Goal: Transaction & Acquisition: Book appointment/travel/reservation

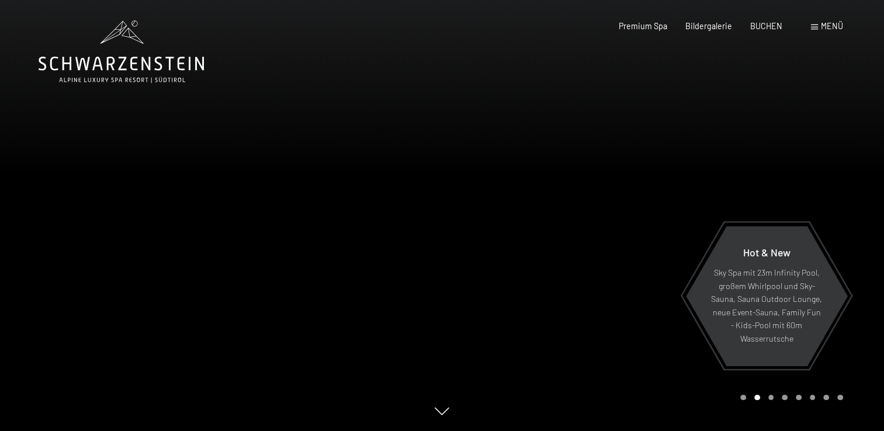
click at [816, 27] on span at bounding box center [814, 27] width 7 height 5
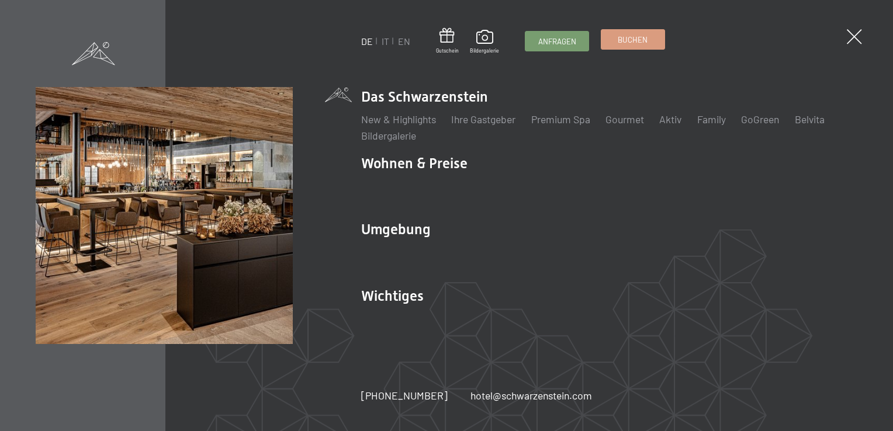
click at [608, 37] on link "Buchen" at bounding box center [632, 39] width 63 height 19
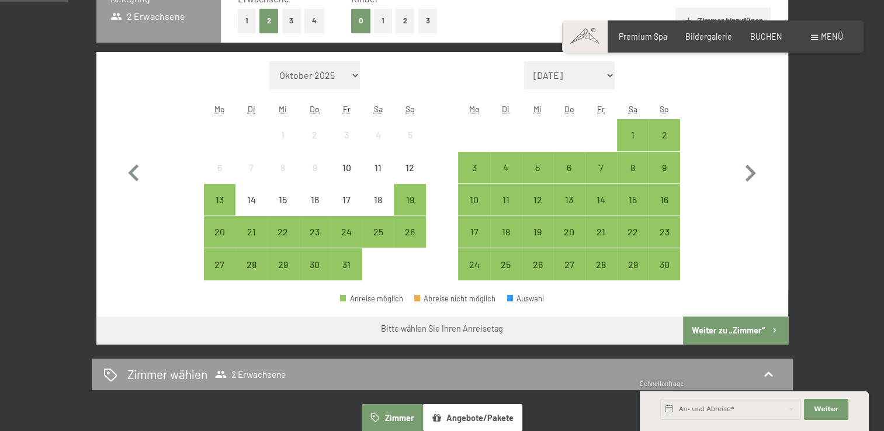
scroll to position [327, 0]
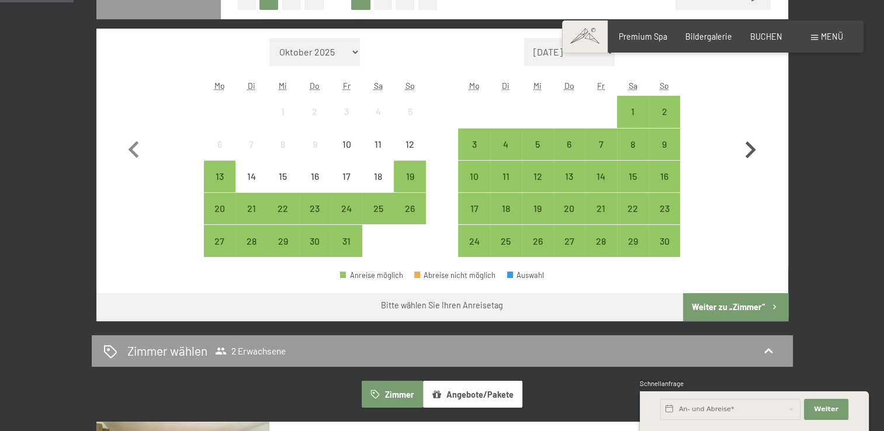
click at [756, 145] on icon "button" at bounding box center [750, 150] width 34 height 34
select select "2025-11-01"
select select "2025-12-01"
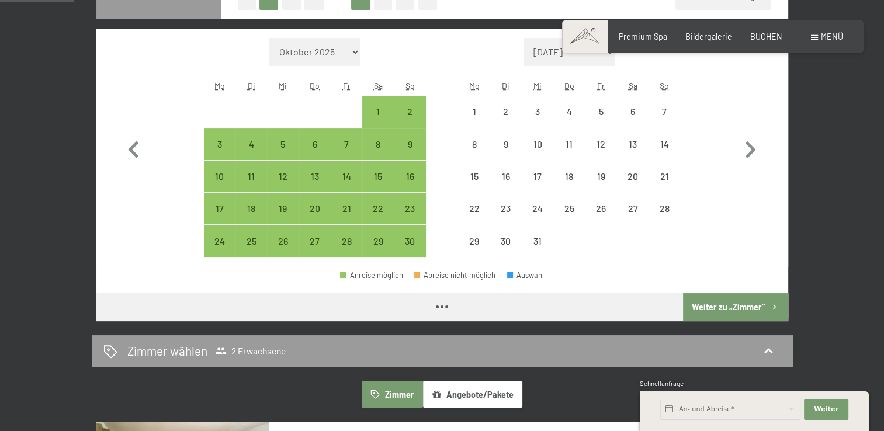
select select "2025-11-01"
select select "2025-12-01"
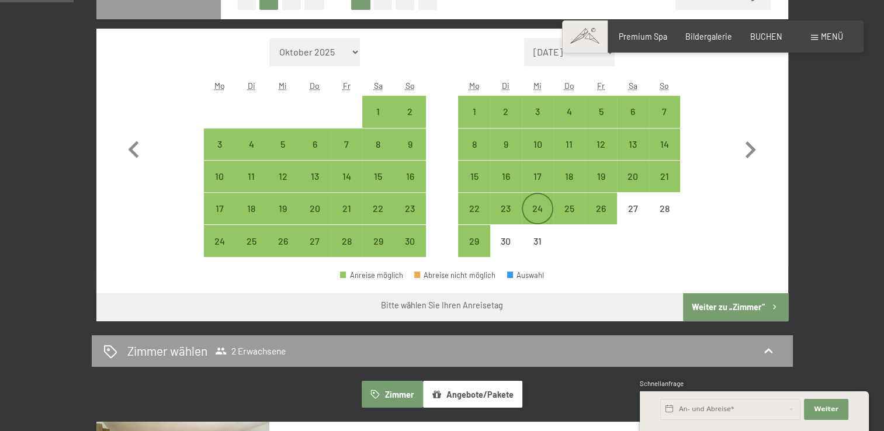
click at [531, 202] on div "24" at bounding box center [537, 208] width 29 height 29
select select "2025-11-01"
select select "2025-12-01"
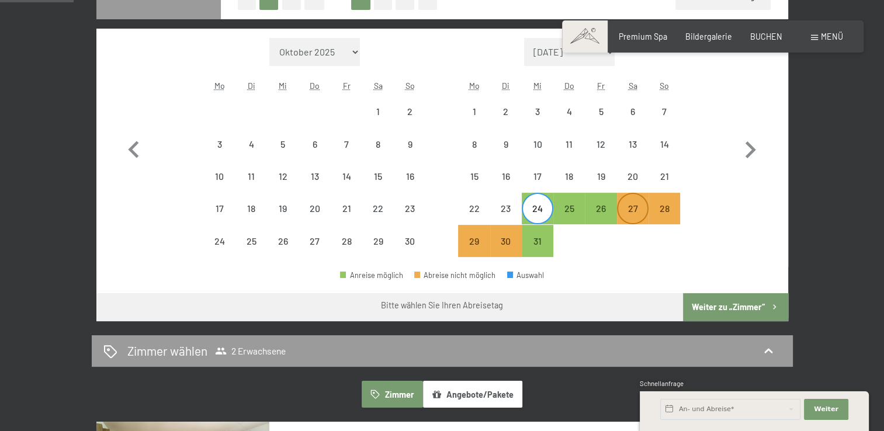
click at [625, 211] on div "27" at bounding box center [632, 218] width 29 height 29
select select "2025-11-01"
select select "2025-12-01"
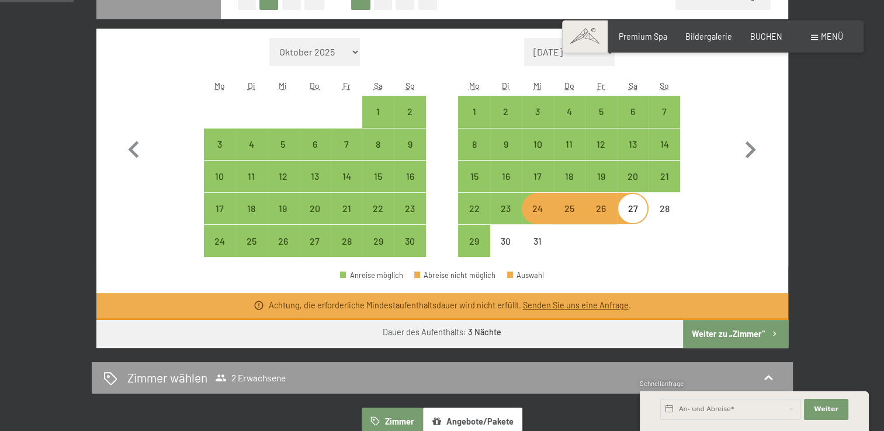
click at [696, 333] on button "Weiter zu „Zimmer“" at bounding box center [735, 334] width 105 height 28
select select "2025-11-01"
select select "2025-12-01"
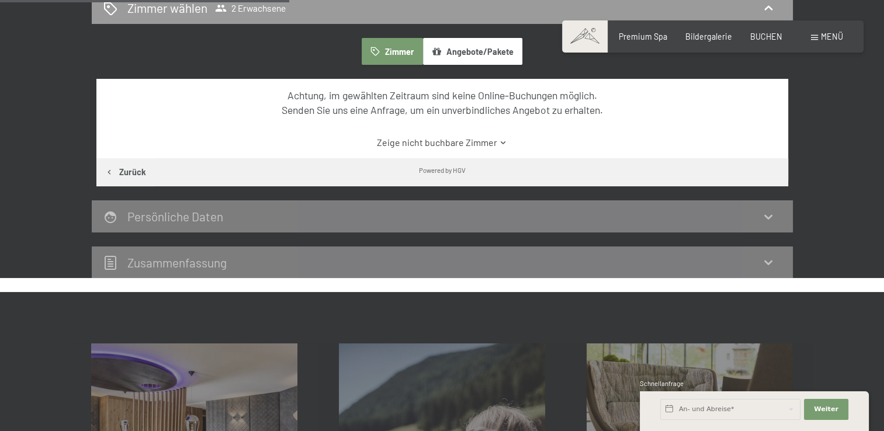
scroll to position [292, 0]
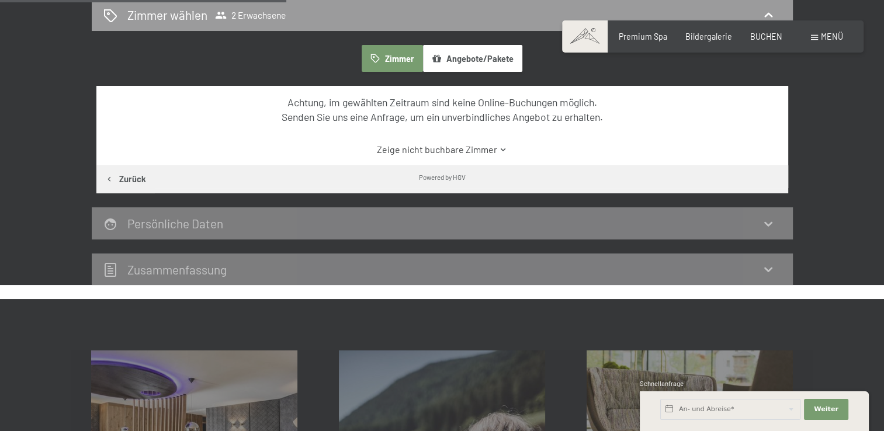
click at [699, 214] on div "Persönliche Daten" at bounding box center [442, 223] width 701 height 32
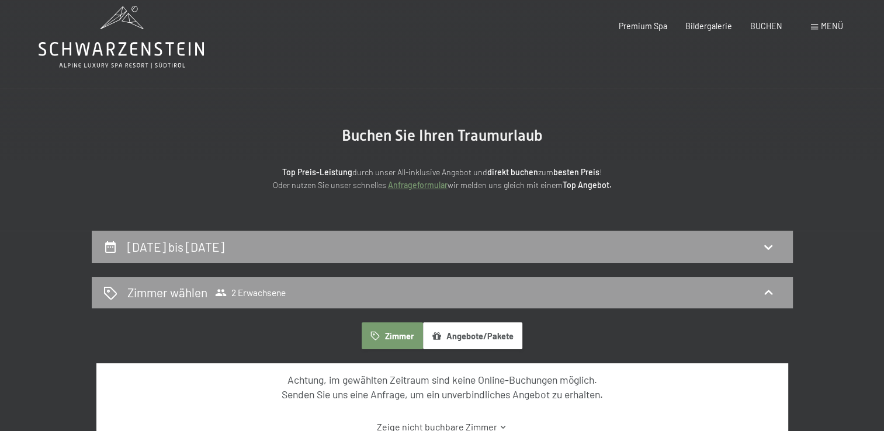
scroll to position [0, 0]
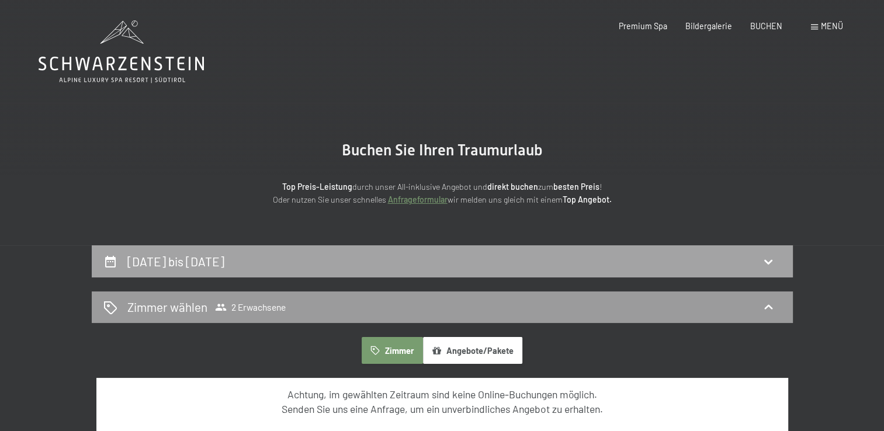
click at [457, 271] on div "24. Dezember bis 27. Dezember 2025" at bounding box center [442, 261] width 701 height 32
select select "2025-11-01"
select select "2025-12-01"
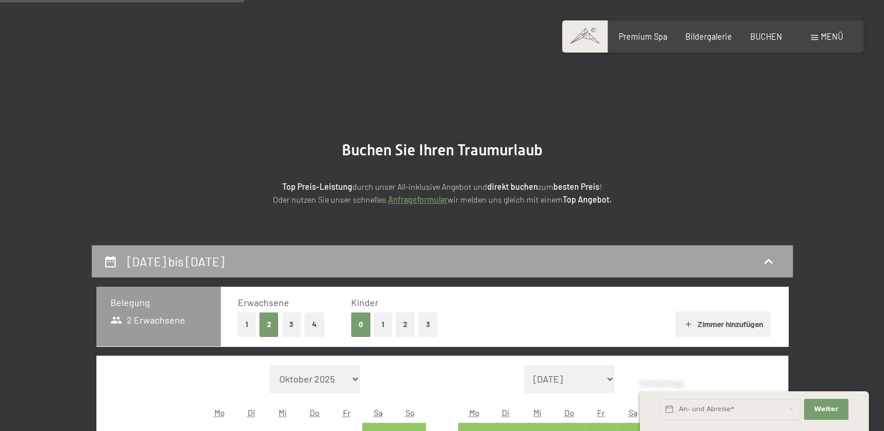
scroll to position [245, 0]
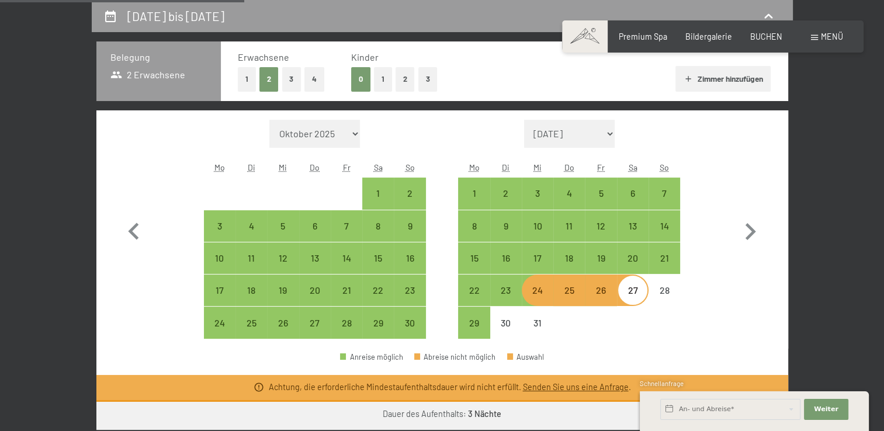
click at [531, 289] on div "24" at bounding box center [537, 300] width 29 height 29
select select "[DATE]"
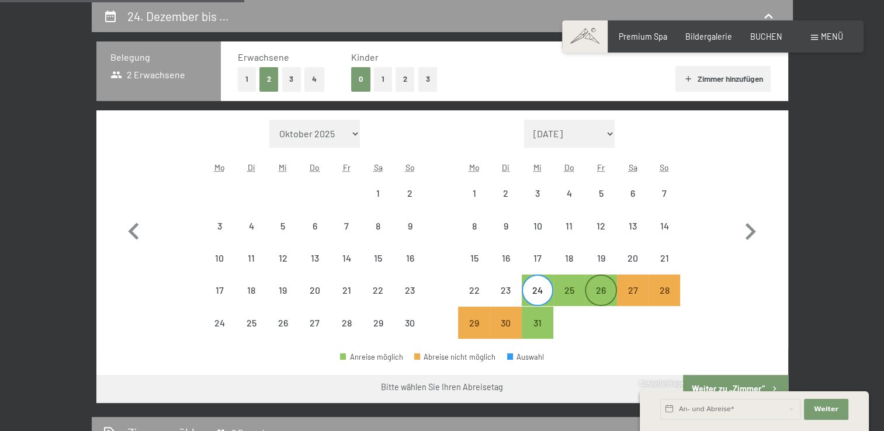
click at [594, 294] on div "26" at bounding box center [600, 300] width 29 height 29
select select "2025-11-01"
select select "2025-12-01"
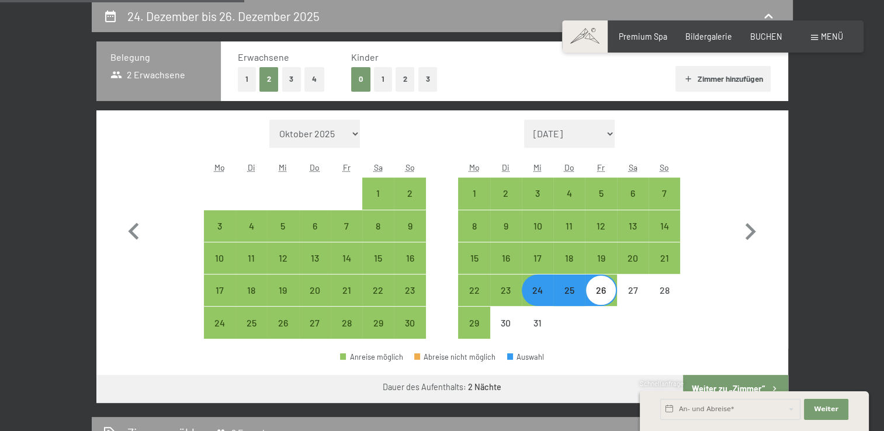
click at [701, 355] on div "Anreise möglich Abreise nicht möglich Auswahl" at bounding box center [442, 362] width 692 height 26
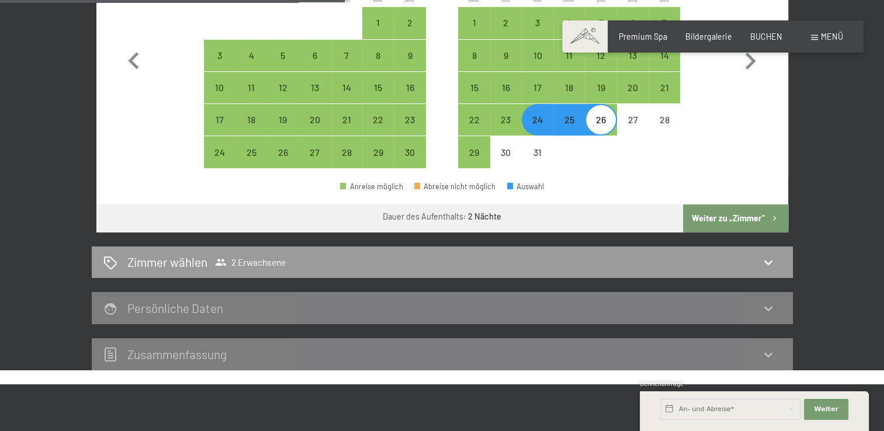
scroll to position [432, 0]
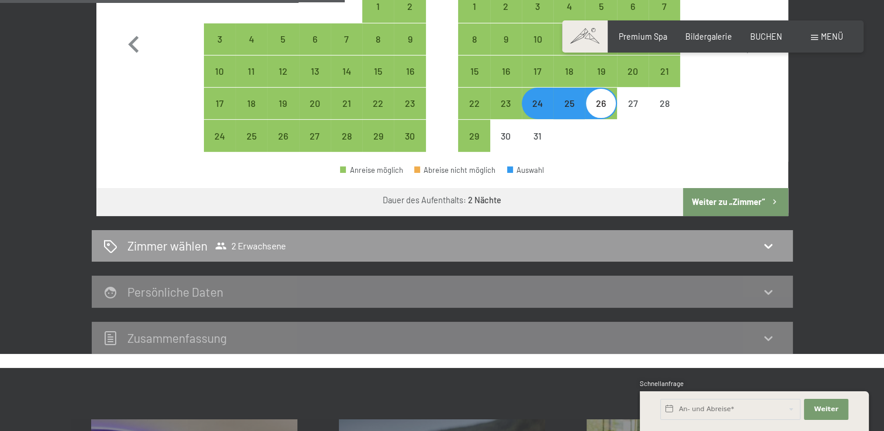
click at [714, 196] on button "Weiter zu „Zimmer“" at bounding box center [735, 202] width 105 height 28
select select "2025-11-01"
select select "2025-12-01"
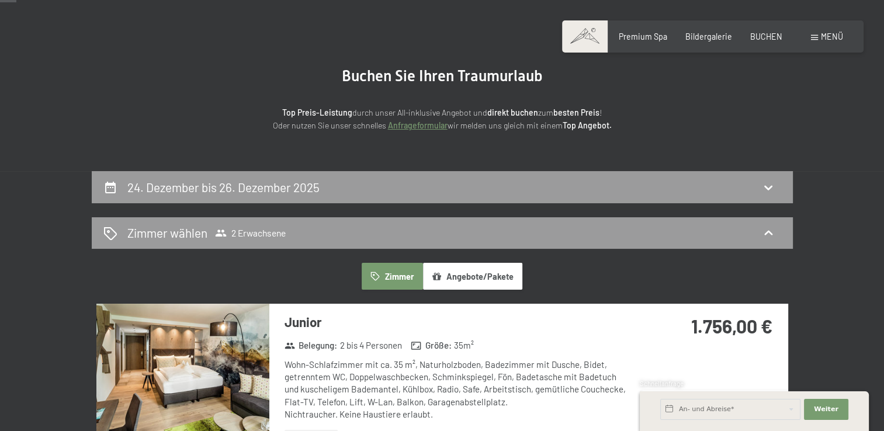
scroll to position [58, 0]
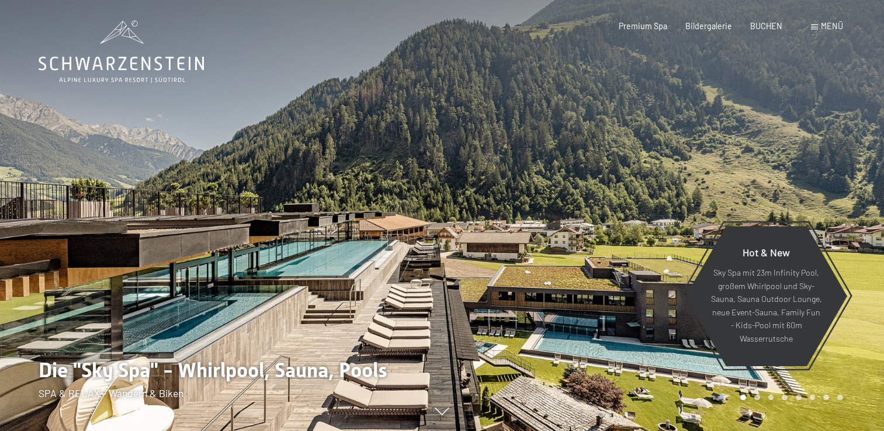
drag, startPoint x: 0, startPoint y: 0, endPoint x: 813, endPoint y: 31, distance: 813.9
click at [799, 47] on div at bounding box center [663, 215] width 442 height 431
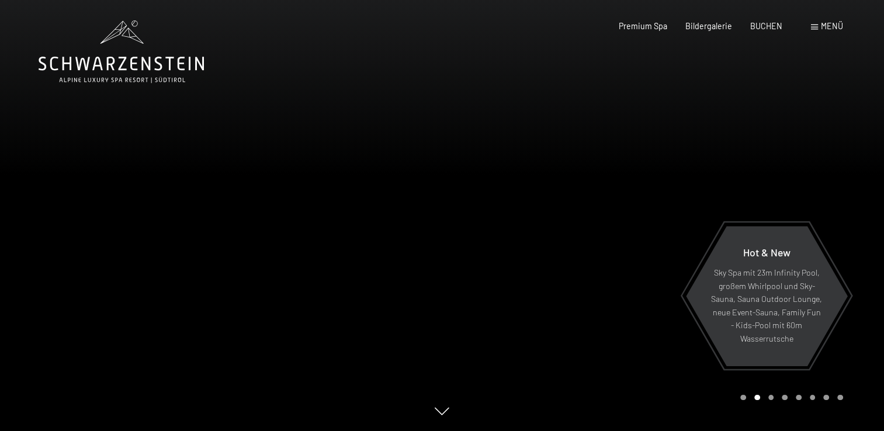
click at [827, 25] on span "Menü" at bounding box center [832, 26] width 22 height 10
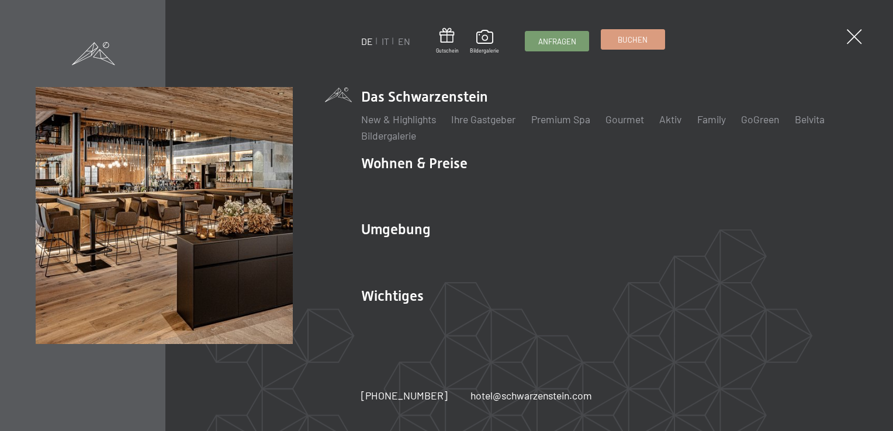
click at [629, 37] on span "Buchen" at bounding box center [633, 39] width 30 height 11
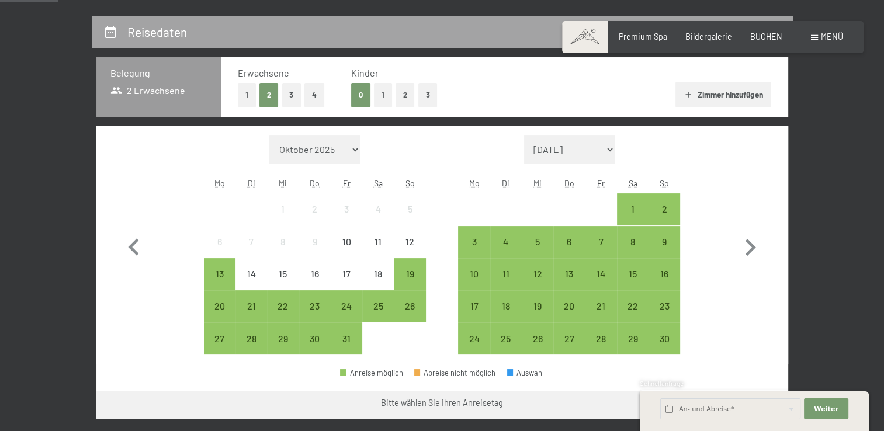
scroll to position [257, 0]
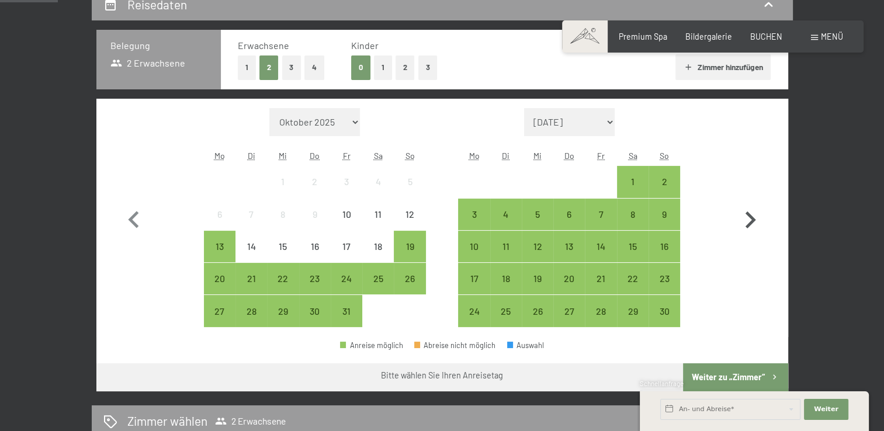
click at [741, 205] on icon "button" at bounding box center [750, 220] width 34 height 34
select select "2025-11-01"
select select "2025-12-01"
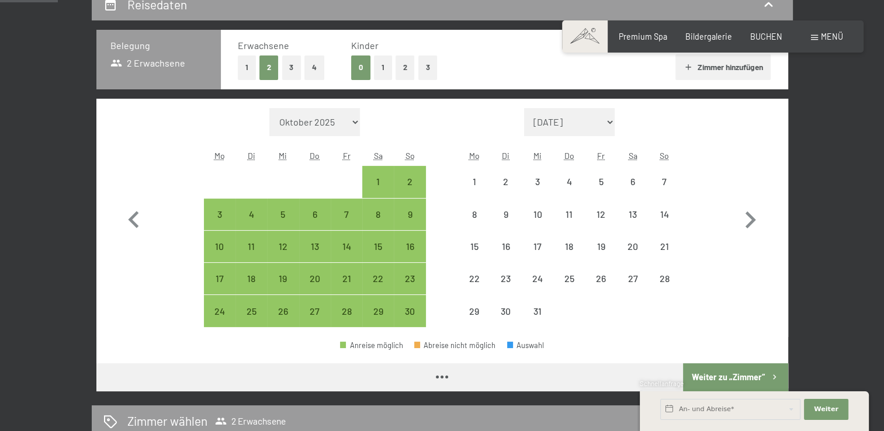
select select "2025-11-01"
select select "2025-12-01"
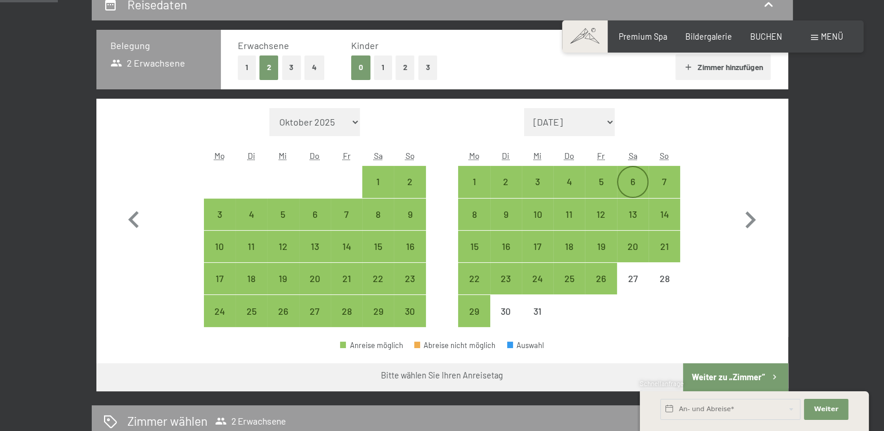
click at [619, 169] on div "6" at bounding box center [633, 182] width 32 height 32
select select "2025-11-01"
select select "2025-12-01"
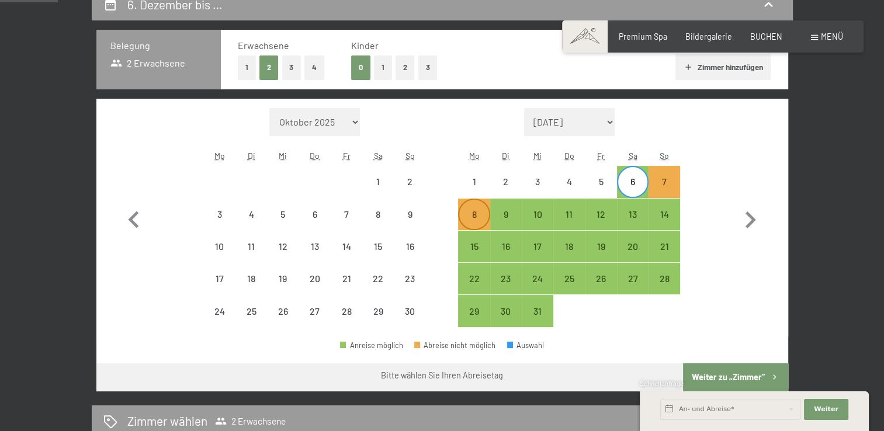
click at [465, 216] on div "8" at bounding box center [473, 224] width 29 height 29
select select "2025-11-01"
select select "2025-12-01"
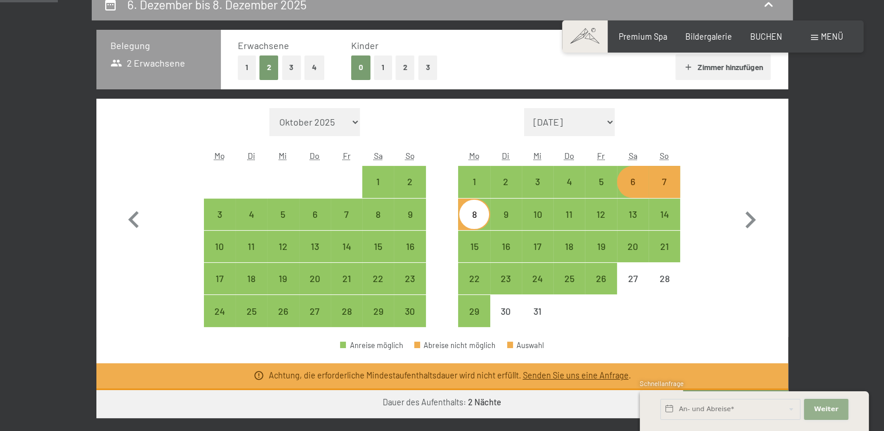
click at [832, 412] on span "Weiter" at bounding box center [826, 409] width 25 height 9
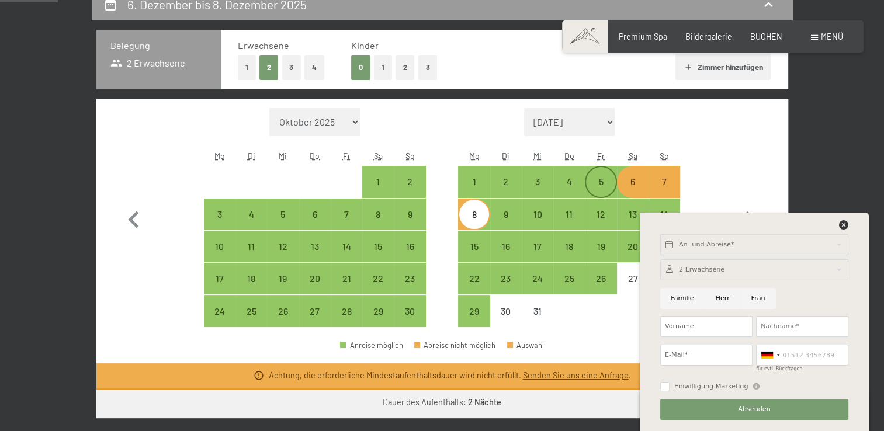
click at [593, 177] on div "5" at bounding box center [600, 191] width 29 height 29
select select "2025-11-01"
select select "2025-12-01"
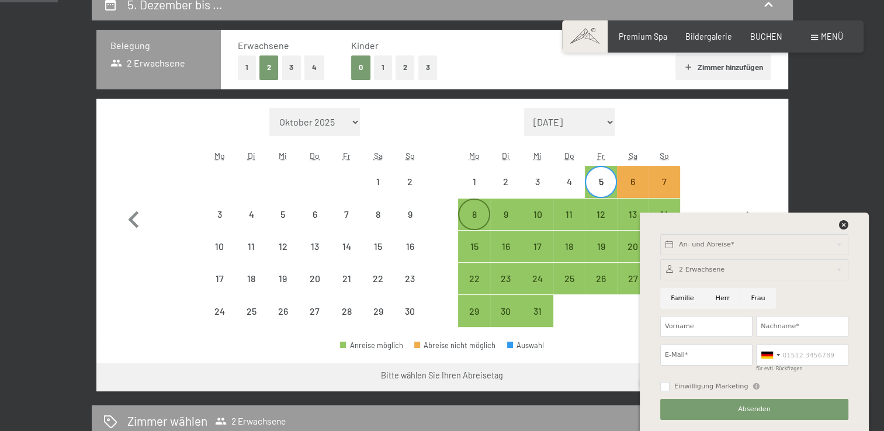
click at [473, 216] on div "8" at bounding box center [473, 224] width 29 height 29
select select "2025-11-01"
select select "2025-12-01"
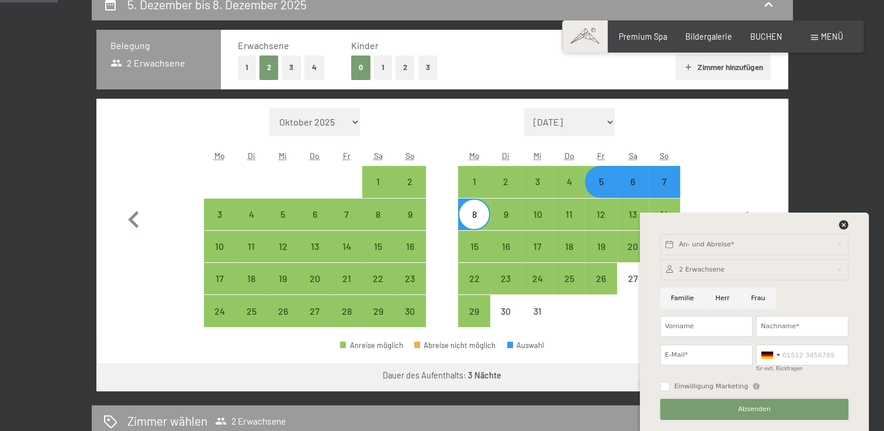
click at [760, 411] on span "Absenden" at bounding box center [754, 409] width 33 height 9
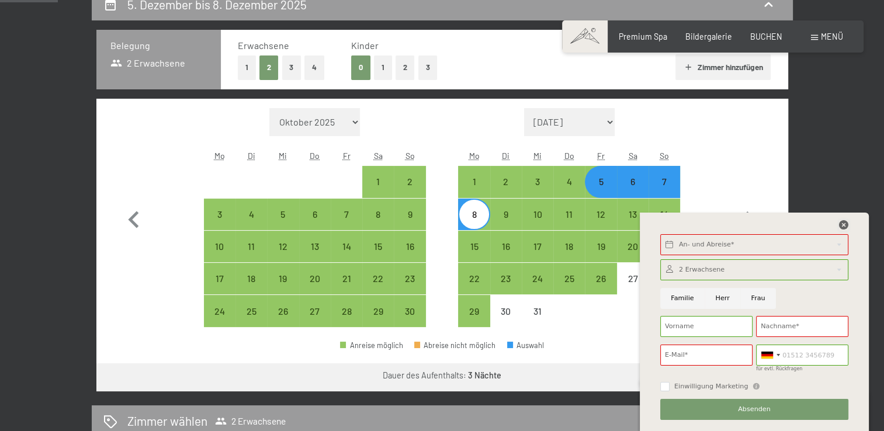
click at [848, 223] on icon at bounding box center [843, 224] width 9 height 9
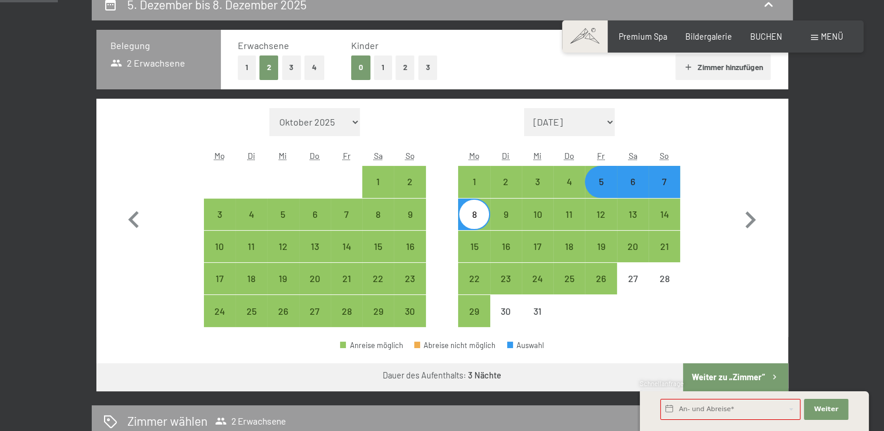
click at [697, 382] on div "Schnellanfrage" at bounding box center [754, 384] width 229 height 11
click at [714, 373] on button "Weiter zu „Zimmer“" at bounding box center [735, 377] width 105 height 28
select select "2025-11-01"
select select "2025-12-01"
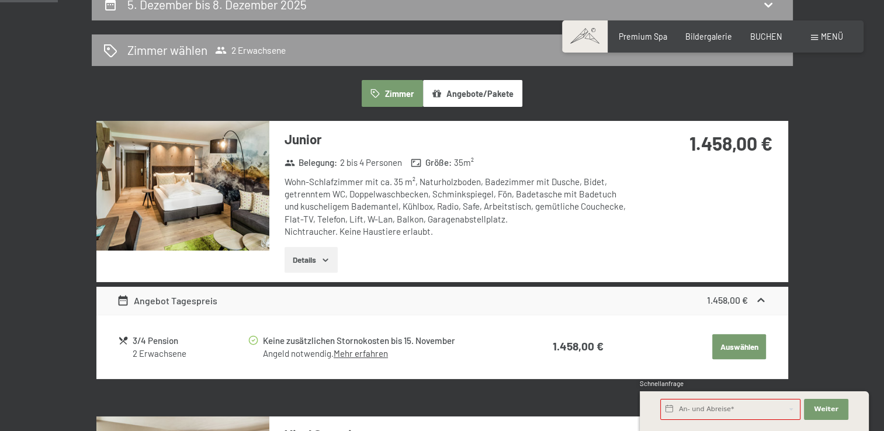
scroll to position [245, 0]
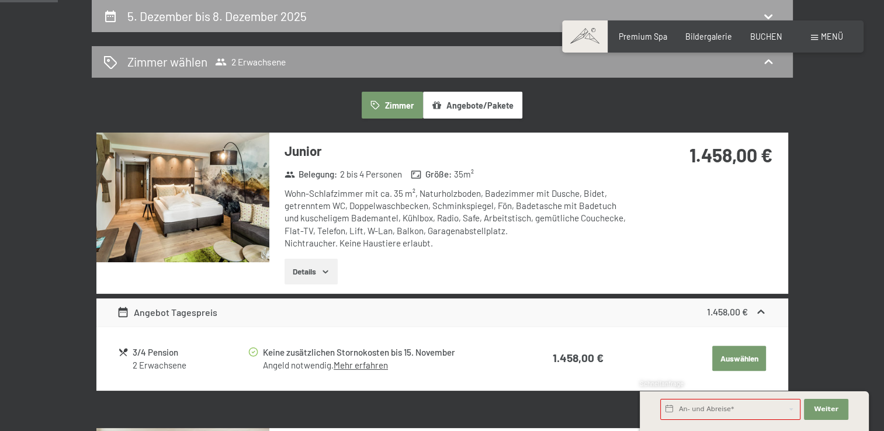
click at [484, 15] on div "5. Dezember bis 8. Dezember 2025" at bounding box center [442, 16] width 678 height 17
select select "2025-11-01"
select select "2025-12-01"
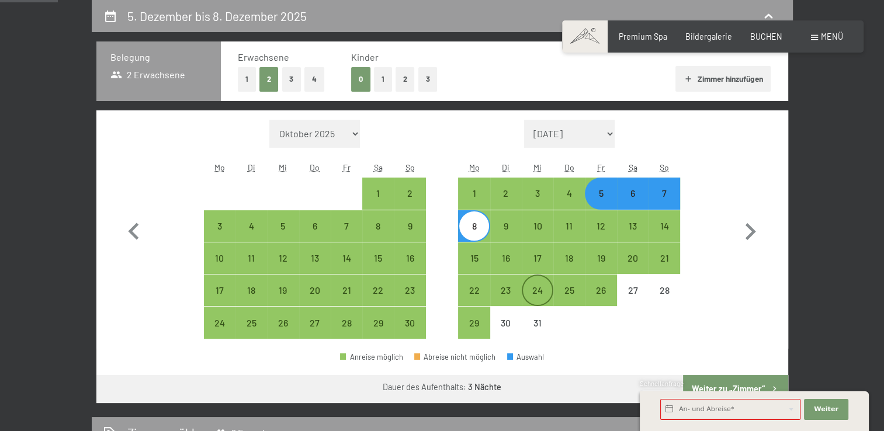
click at [538, 286] on div "24" at bounding box center [537, 300] width 29 height 29
select select "2025-11-01"
select select "2025-12-01"
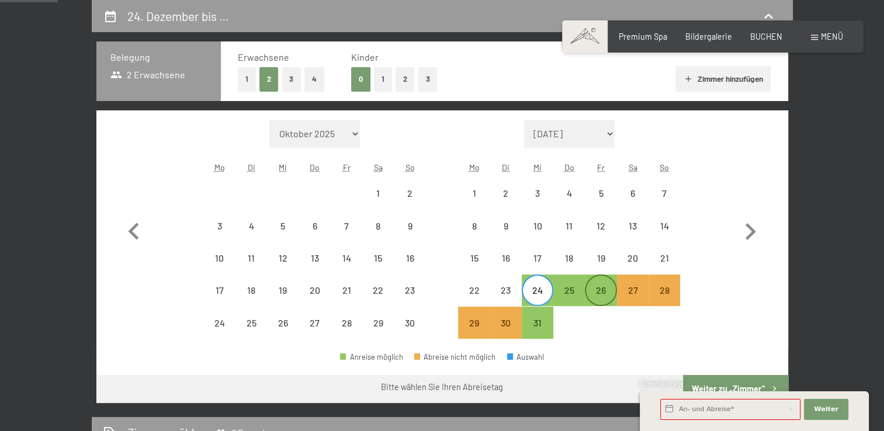
click at [611, 289] on div "26" at bounding box center [600, 300] width 29 height 29
select select "2025-11-01"
select select "2025-12-01"
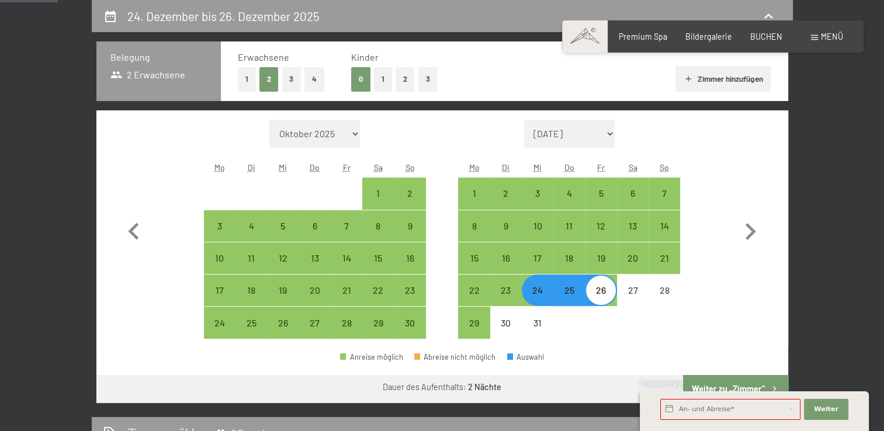
click at [719, 380] on div "Schnellanfrage" at bounding box center [754, 384] width 229 height 11
click at [715, 386] on div "Schnellanfrage" at bounding box center [754, 384] width 229 height 11
click at [818, 414] on span "Weiter" at bounding box center [826, 409] width 25 height 9
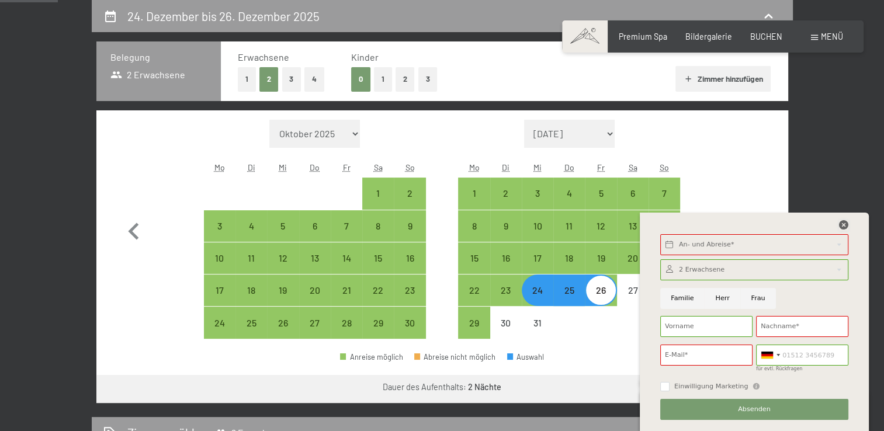
click at [842, 225] on icon at bounding box center [843, 224] width 9 height 9
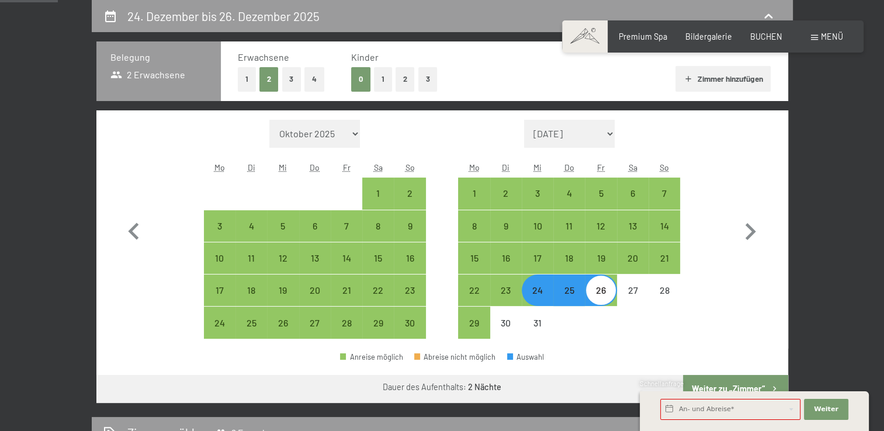
click at [701, 390] on div "1 An und Abreise wählen weiter Anfragen" at bounding box center [754, 410] width 229 height 41
click at [594, 415] on div "24. Dezember bis 26. Dezember 2025 Belegung 2 Erwachsene Erwachsene 1 2 3 4 Kin…" at bounding box center [442, 270] width 701 height 541
click at [755, 417] on input "text" at bounding box center [730, 409] width 140 height 21
click at [779, 172] on div "Monat/Jahr Oktober 2025 November 2025 Dezember 2025 Januar 2026 Februar 2026 Mä…" at bounding box center [442, 229] width 692 height 238
click at [704, 380] on div "Schnellanfrage" at bounding box center [754, 384] width 229 height 11
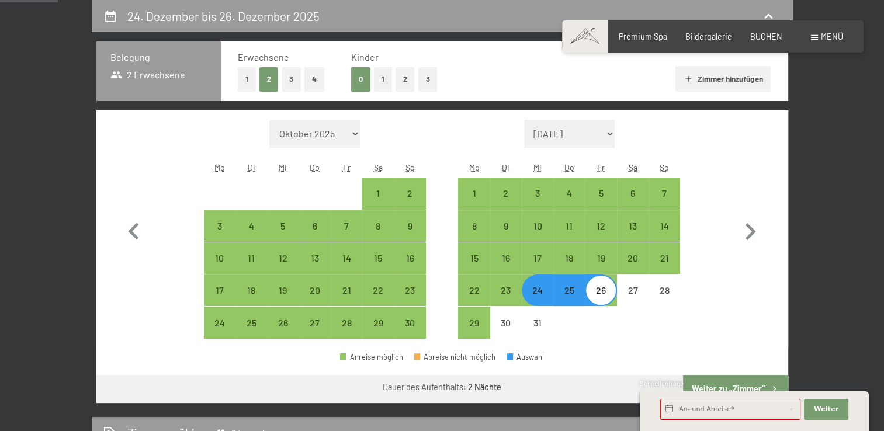
click at [561, 398] on div "Dauer des Aufenthalts: 2 Nächte" at bounding box center [442, 387] width 692 height 25
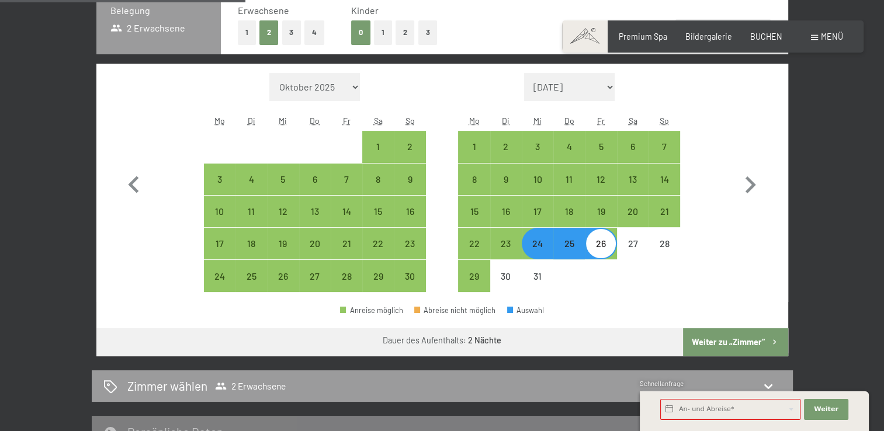
scroll to position [316, 0]
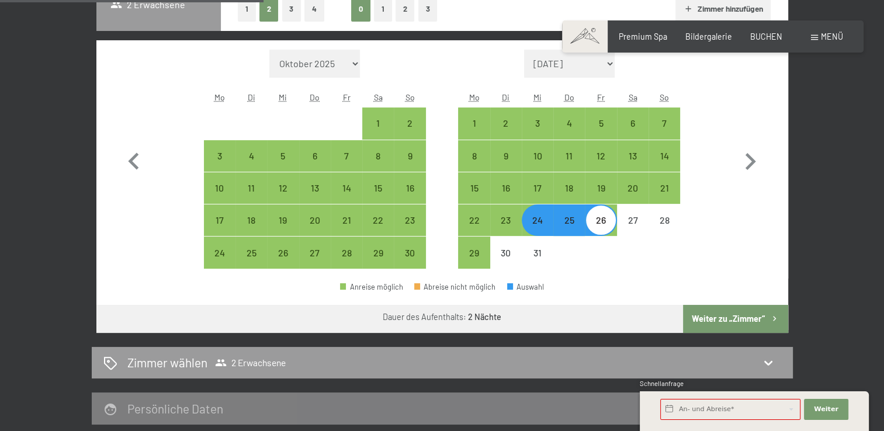
click at [743, 314] on button "Weiter zu „Zimmer“" at bounding box center [735, 319] width 105 height 28
select select "2025-11-01"
select select "2025-12-01"
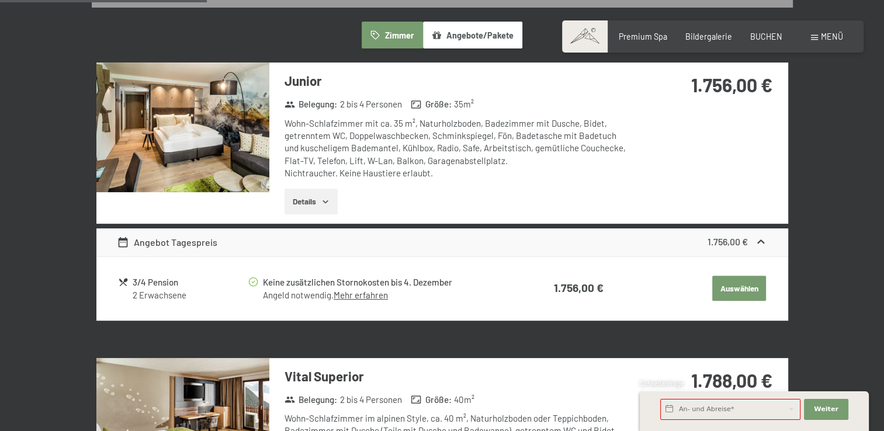
scroll to position [245, 0]
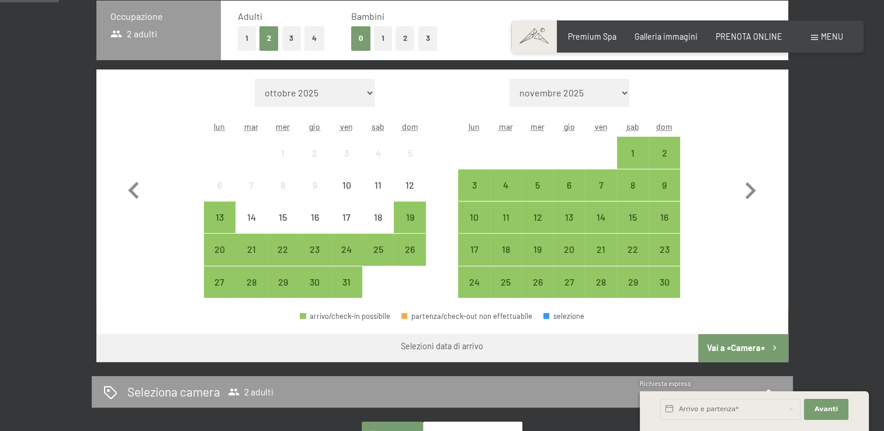
scroll to position [304, 0]
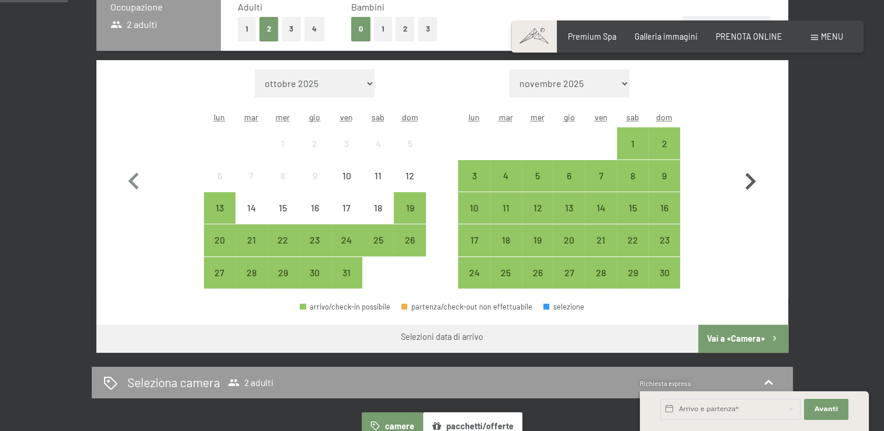
click at [762, 171] on icon "button" at bounding box center [750, 182] width 34 height 34
select select "2025-11-01"
select select "2025-12-01"
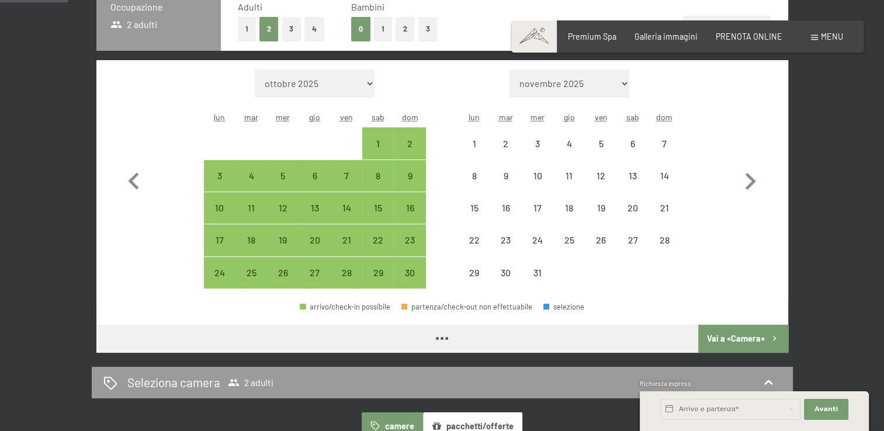
select select "2025-11-01"
select select "2025-12-01"
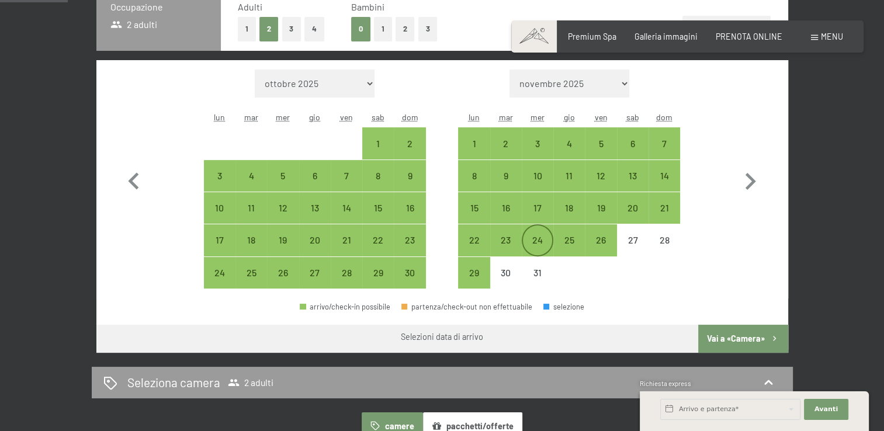
click at [525, 245] on div "24" at bounding box center [537, 249] width 29 height 29
select select "2025-11-01"
select select "2025-12-01"
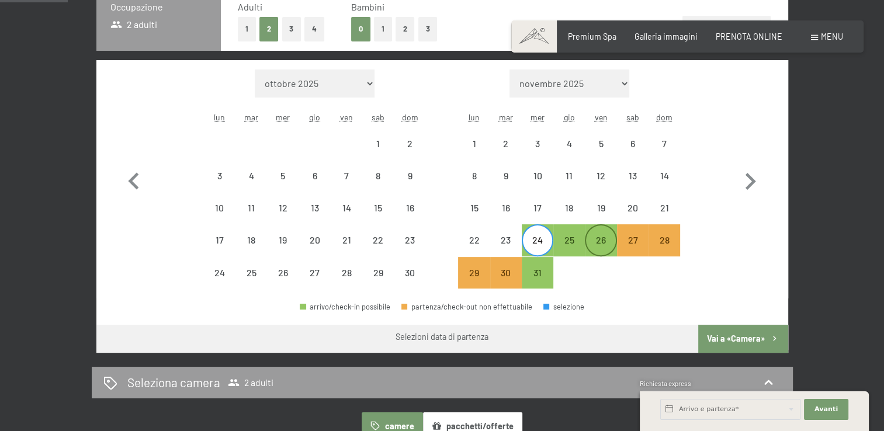
click at [601, 241] on div "26" at bounding box center [600, 249] width 29 height 29
select select "2025-11-01"
select select "2025-12-01"
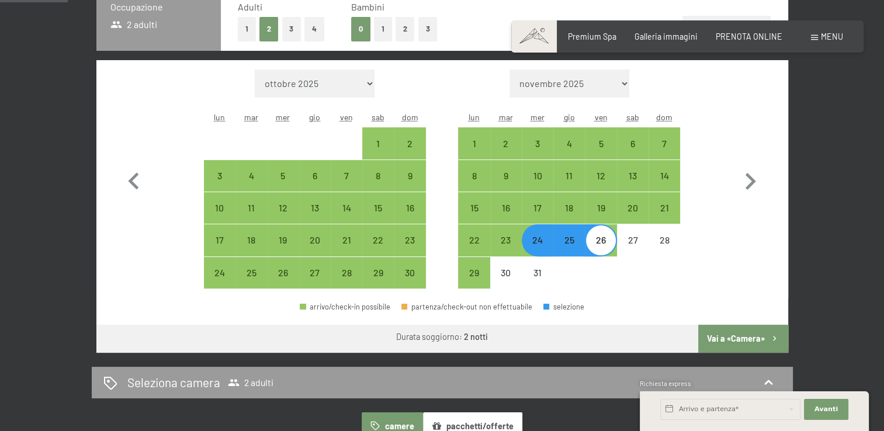
click at [727, 336] on button "Vai a «Camera»" at bounding box center [742, 339] width 89 height 28
select select "2025-11-01"
select select "2025-12-01"
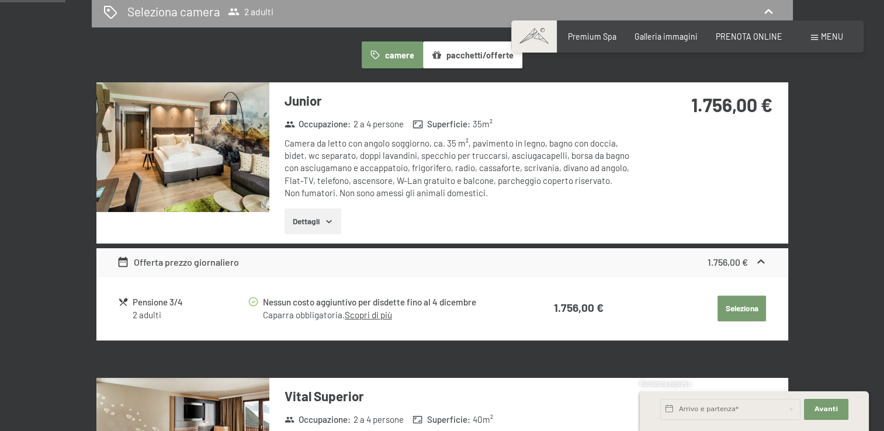
scroll to position [253, 0]
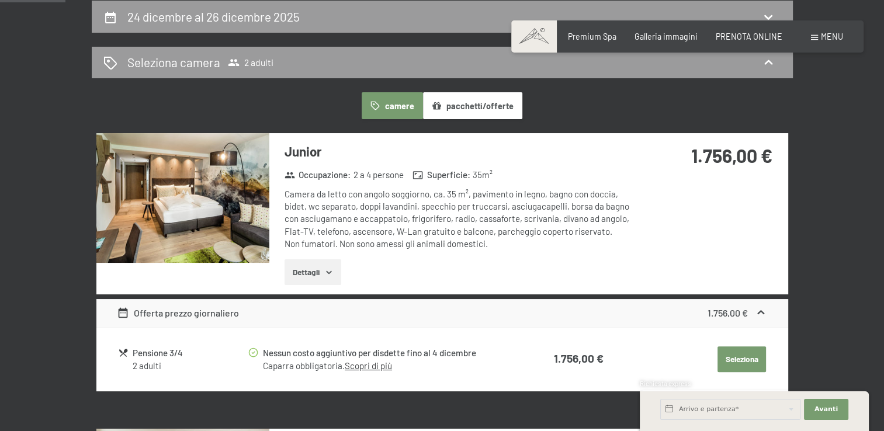
click at [592, 60] on div "Seleziona camera 2 adulti" at bounding box center [442, 62] width 678 height 17
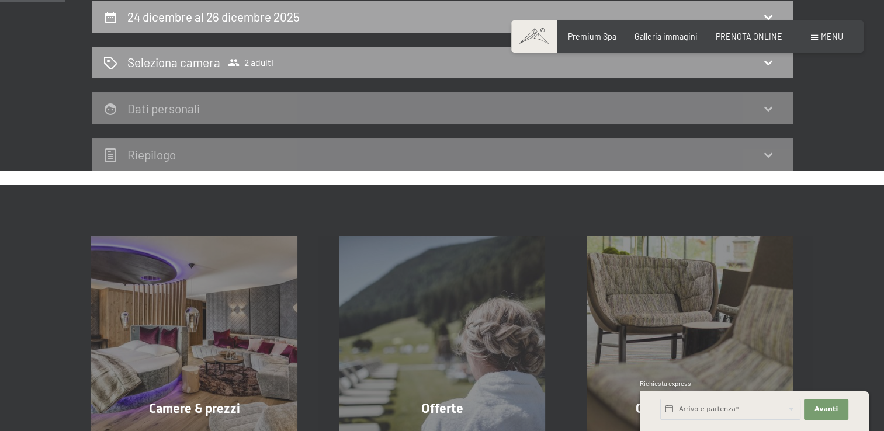
click at [360, 19] on div "24 dicembre al 26 dicembre 2025" at bounding box center [442, 16] width 678 height 17
select select "2025-11-01"
select select "2025-12-01"
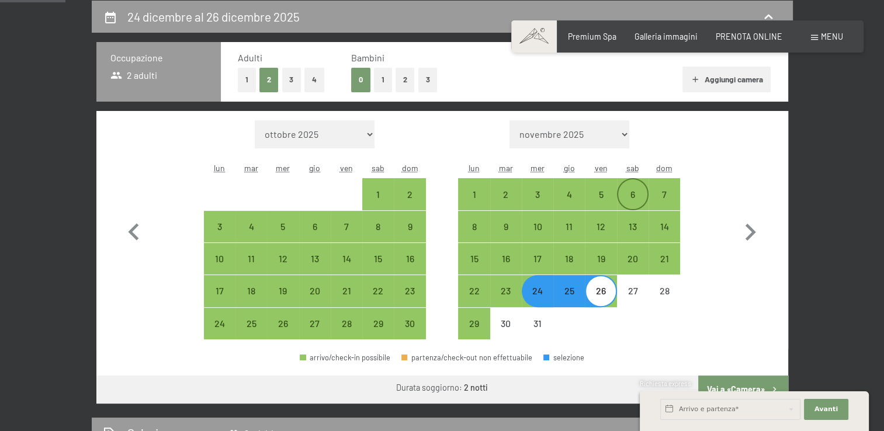
click at [619, 190] on div "6" at bounding box center [632, 204] width 29 height 29
select select "2025-11-01"
select select "2025-12-01"
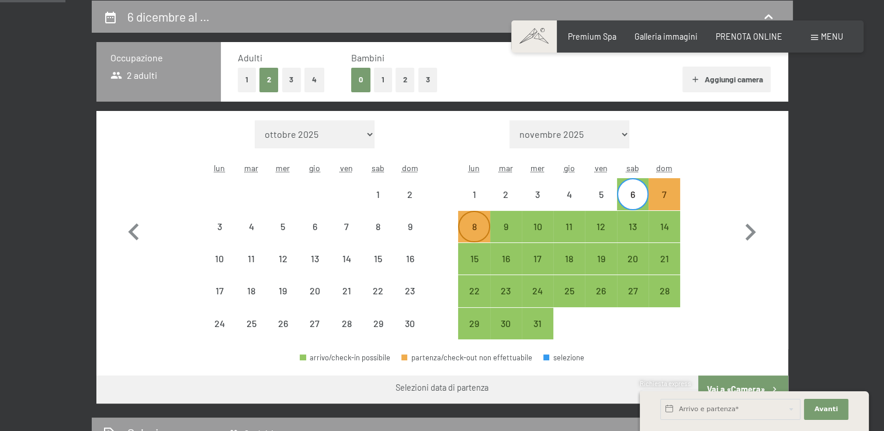
click at [474, 227] on div "8" at bounding box center [473, 236] width 29 height 29
select select "2025-11-01"
select select "2025-12-01"
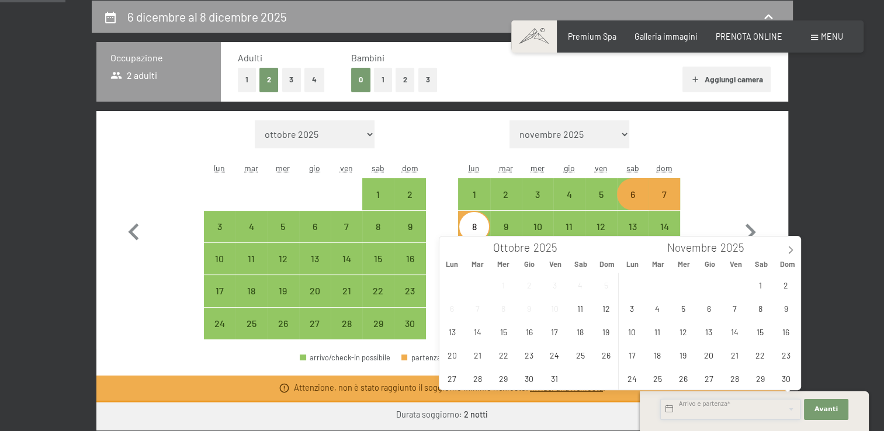
click at [705, 413] on input "text" at bounding box center [730, 409] width 140 height 21
click at [786, 253] on icon at bounding box center [790, 250] width 8 height 8
click at [760, 286] on span "6" at bounding box center [760, 284] width 23 height 23
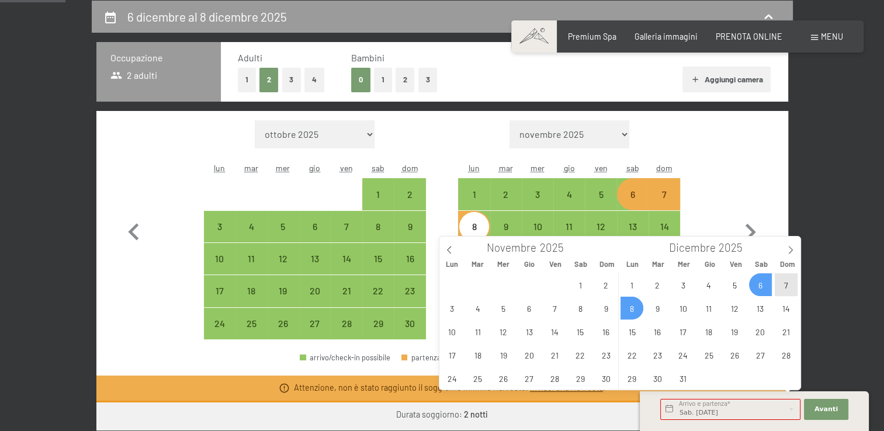
click at [640, 305] on span "8" at bounding box center [632, 308] width 23 height 23
type input "Sab. 06/12/2025 - Lun. 08/12/2025"
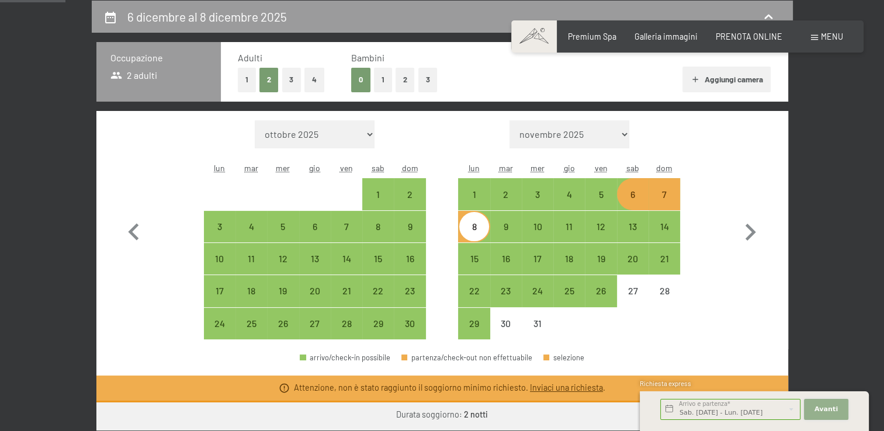
click at [812, 403] on button "Avanti Nascondere i campi dell'indirizzo" at bounding box center [826, 409] width 44 height 21
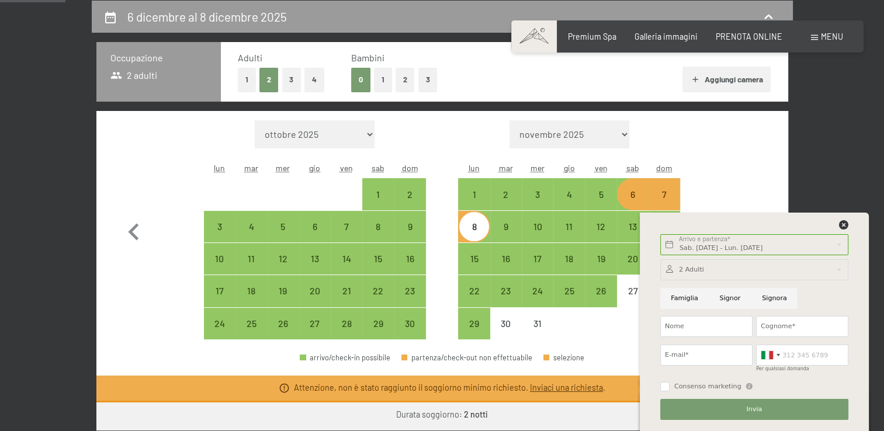
click at [761, 294] on input "Signora" at bounding box center [774, 298] width 46 height 21
radio input "true"
click at [709, 334] on input "Nome" at bounding box center [706, 326] width 92 height 21
type input "ANNAMARIA"
type input "GUAZZO"
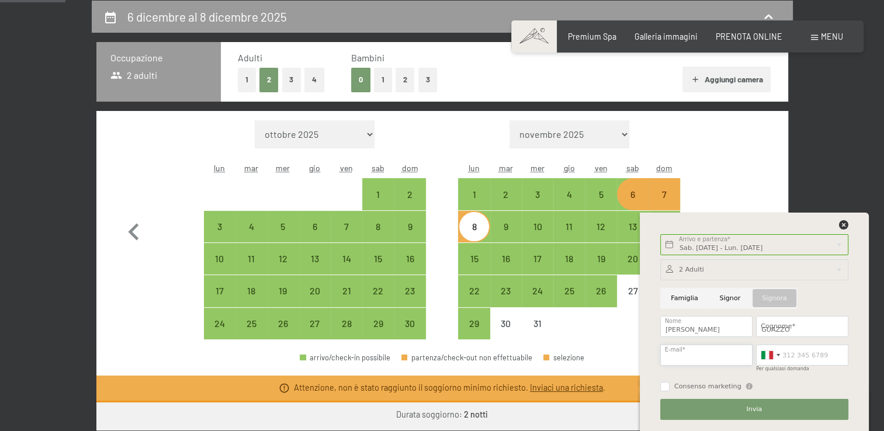
type input "andrea_zolin@libero.it"
type input "3334367421"
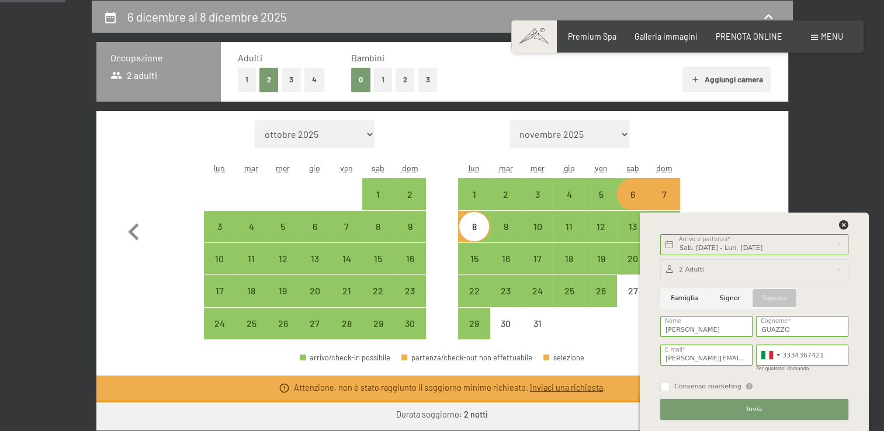
click at [693, 400] on button "Invia" at bounding box center [754, 409] width 188 height 21
